Goal: Task Accomplishment & Management: Use online tool/utility

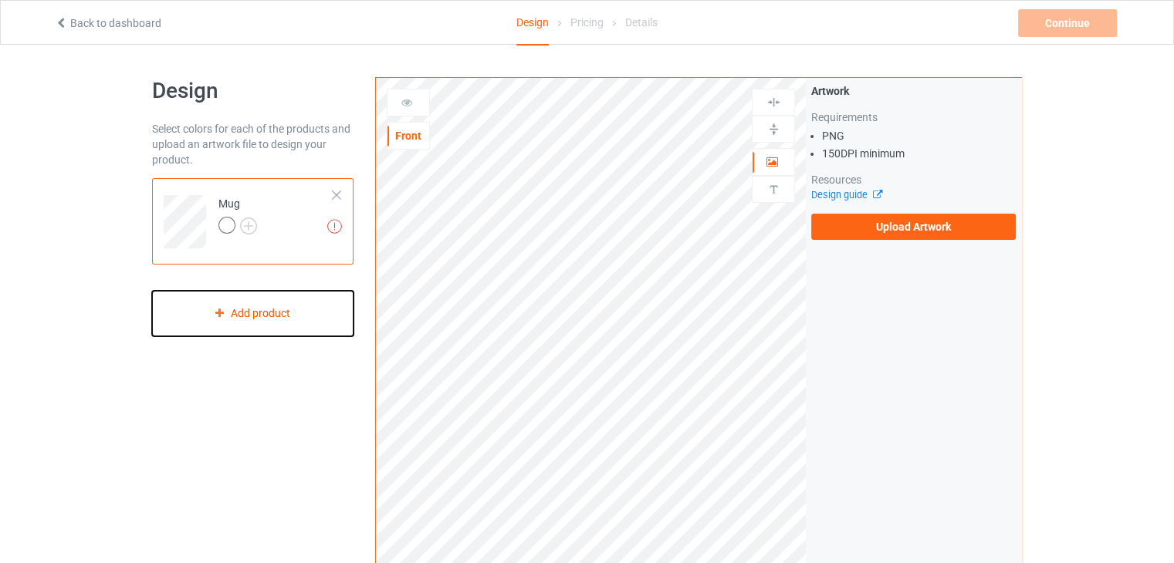
click at [265, 320] on div "Add product" at bounding box center [252, 314] width 201 height 46
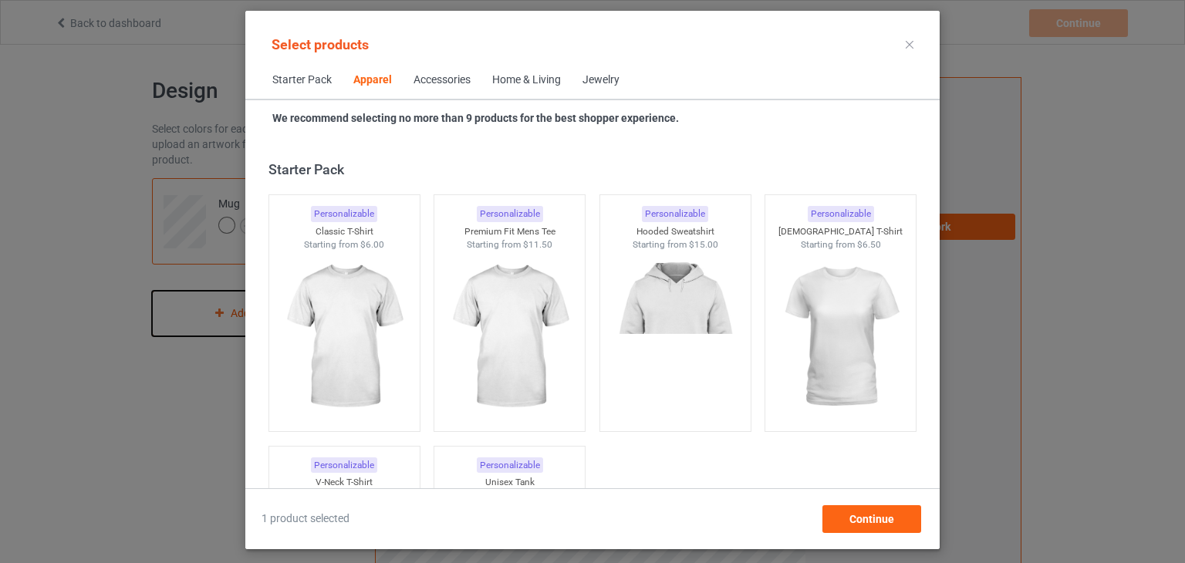
scroll to position [574, 0]
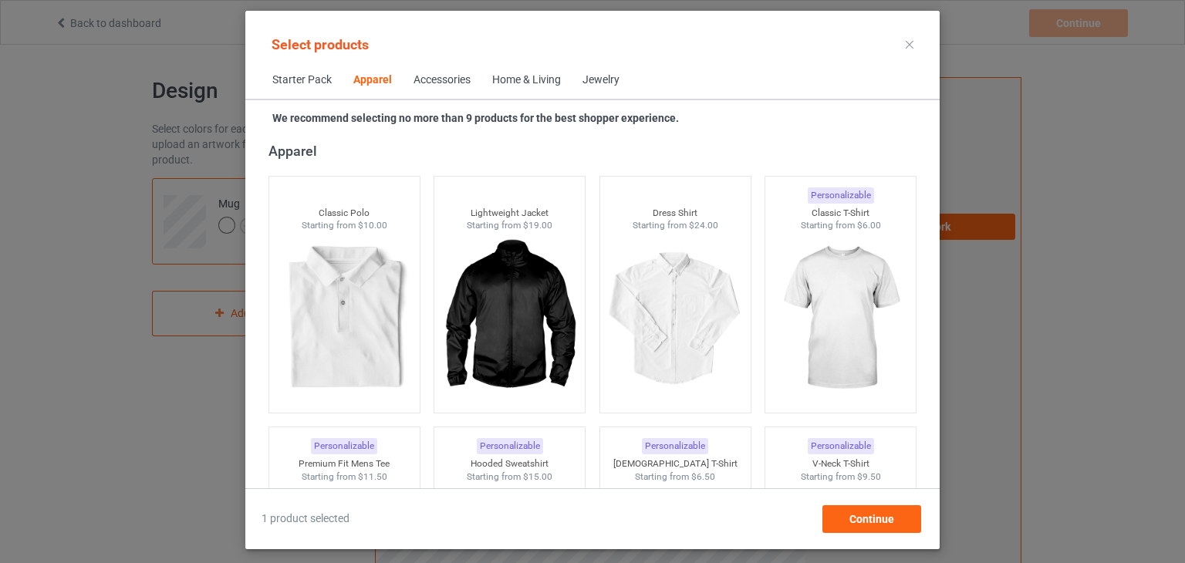
click at [900, 45] on div at bounding box center [910, 44] width 28 height 25
click at [908, 47] on icon at bounding box center [910, 45] width 8 height 8
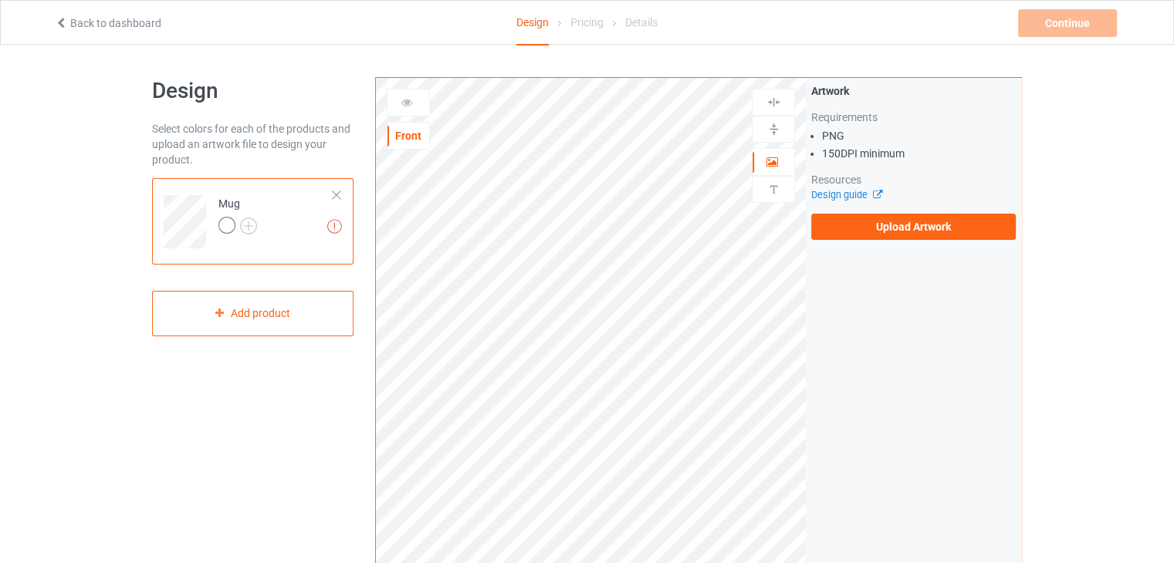
click at [333, 193] on div at bounding box center [336, 195] width 11 height 11
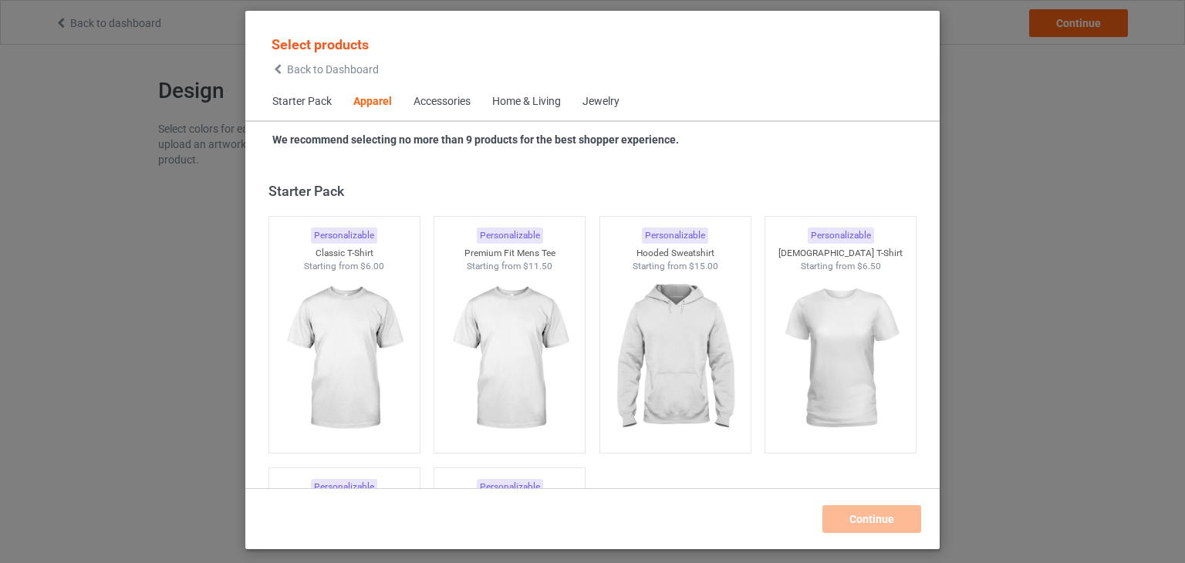
scroll to position [574, 0]
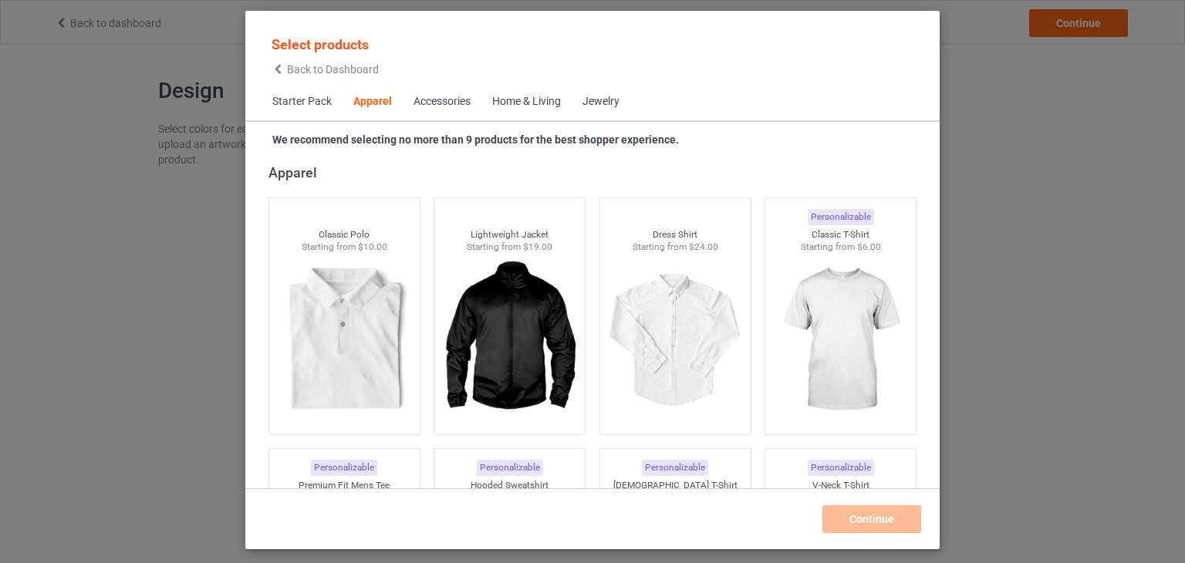
click at [1054, 220] on div "Select products Back to Dashboard Starter Pack Apparel Accessories Home & Livin…" at bounding box center [592, 281] width 1185 height 563
click at [289, 76] on div "Select products Back to Dashboard" at bounding box center [325, 55] width 127 height 56
click at [283, 66] on icon at bounding box center [278, 69] width 13 height 11
